Goal: Find specific page/section: Find specific page/section

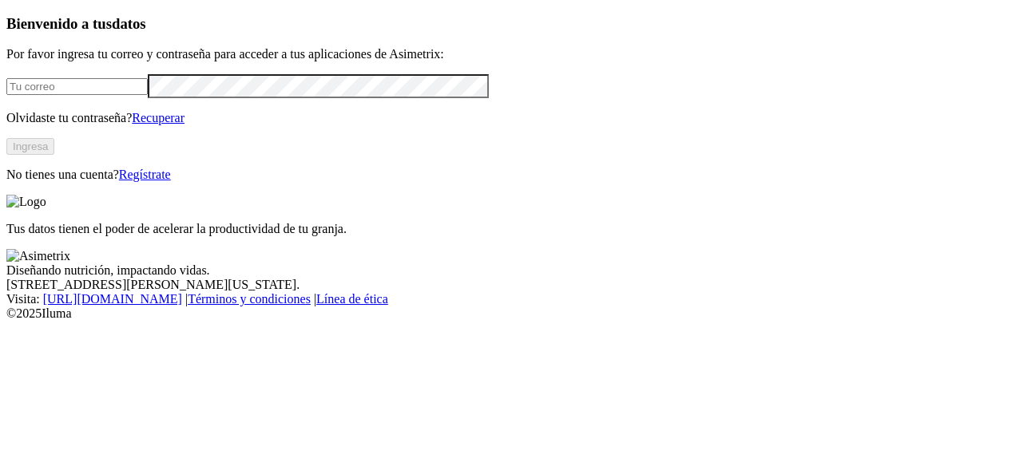
type input "[PERSON_NAME][EMAIL_ADDRESS][PERSON_NAME][DOMAIN_NAME]"
click at [54, 155] on button "Ingresa" at bounding box center [30, 146] width 48 height 17
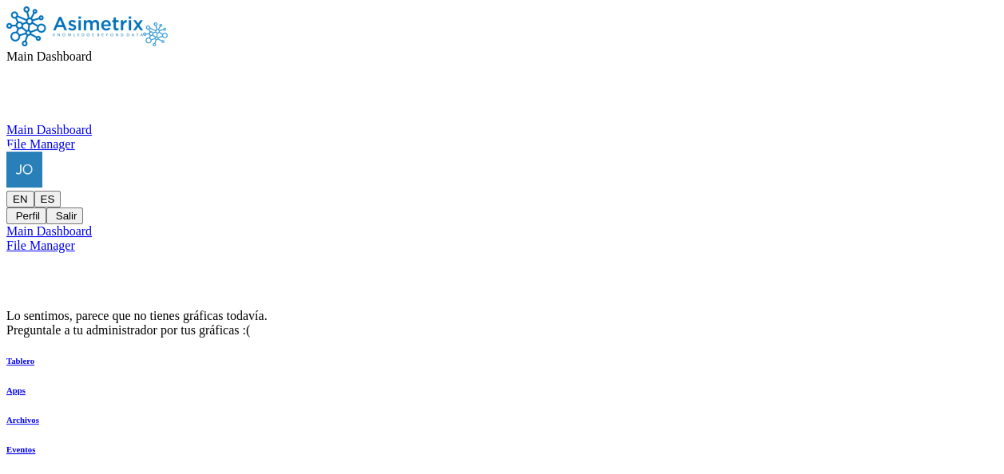
click at [6, 152] on icon at bounding box center [6, 152] width 0 height 0
click at [135, 46] on img at bounding box center [74, 26] width 137 height 40
click at [117, 26] on img at bounding box center [74, 26] width 137 height 40
click at [825, 152] on div at bounding box center [501, 152] width 991 height 0
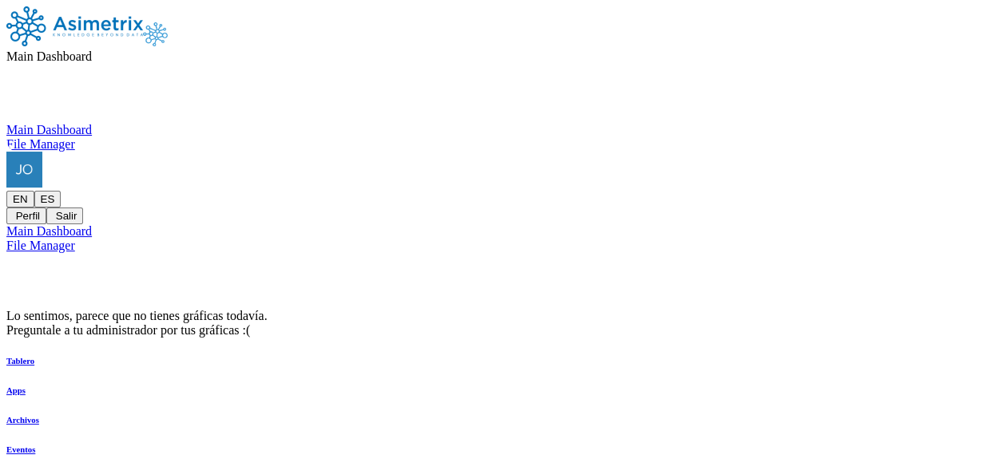
click at [705, 309] on div "Lo sentimos, parece que no tienes gráficas todavía. Preguntale a tu administrad…" at bounding box center [501, 323] width 991 height 29
click at [6, 152] on icon at bounding box center [6, 152] width 0 height 0
click at [6, 191] on icon at bounding box center [6, 191] width 0 height 0
click at [13, 210] on icon at bounding box center [13, 216] width 0 height 12
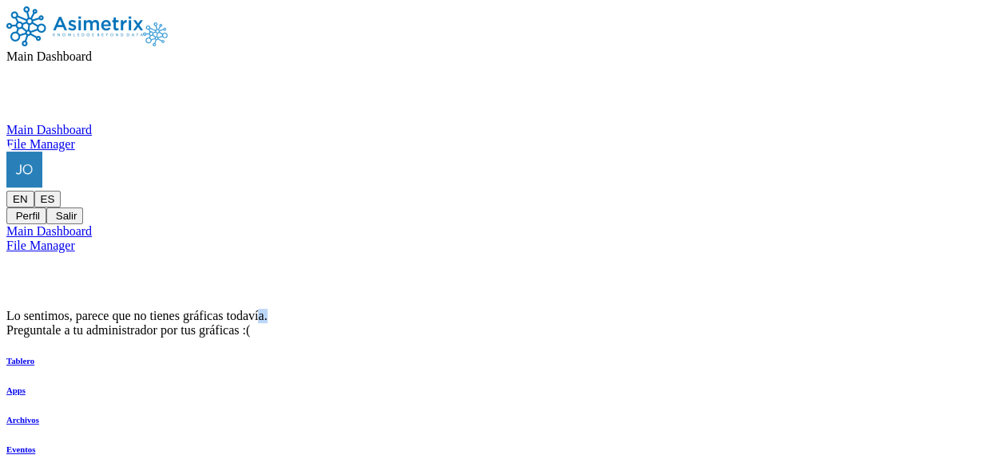
drag, startPoint x: 895, startPoint y: 155, endPoint x: 639, endPoint y: 61, distance: 273.1
click at [639, 309] on div "Lo sentimos, parece que no tienes gráficas todavía. Preguntale a tu administrad…" at bounding box center [501, 323] width 991 height 29
drag, startPoint x: 639, startPoint y: 61, endPoint x: 552, endPoint y: 43, distance: 88.8
click at [552, 43] on nav "Main Dashboard Main Dashboard File Manager EN ES [PERSON_NAME]" at bounding box center [501, 115] width 991 height 218
click at [92, 50] on span "Main Dashboard" at bounding box center [48, 57] width 85 height 14
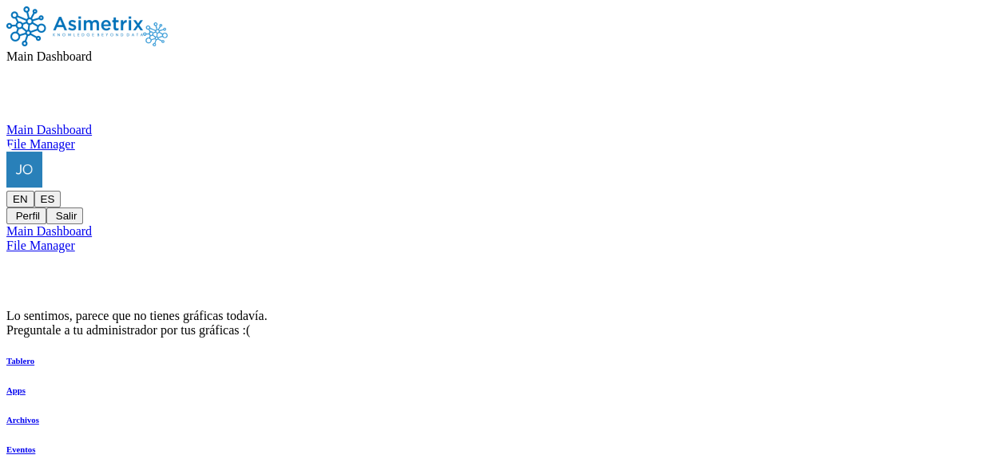
click at [463, 144] on div "File Manager" at bounding box center [501, 144] width 991 height 14
